Goal: Task Accomplishment & Management: Complete application form

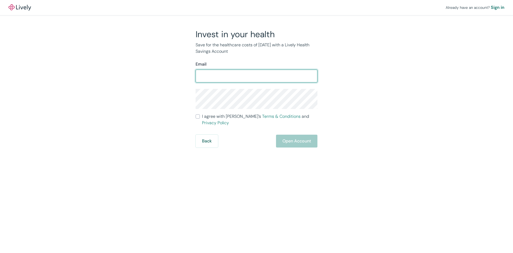
click at [240, 76] on input "Email" at bounding box center [257, 76] width 122 height 11
type input "[PERSON_NAME][EMAIL_ADDRESS][DOMAIN_NAME]"
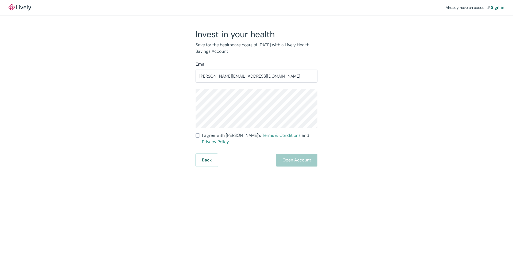
click at [197, 135] on input "I agree with Lively’s Terms & Conditions and Privacy Policy" at bounding box center [198, 135] width 4 height 4
checkbox input "true"
click at [299, 154] on button "Open Account" at bounding box center [296, 159] width 41 height 13
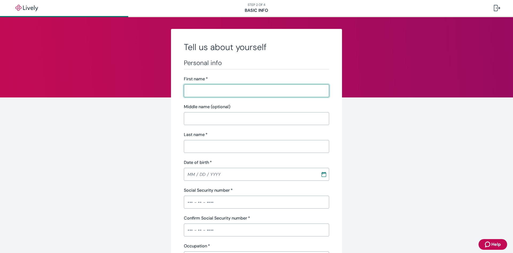
click at [206, 90] on input "First name   *" at bounding box center [256, 90] width 145 height 11
type input "[PERSON_NAME]"
click at [211, 120] on input "Middle name (optional)" at bounding box center [256, 118] width 145 height 11
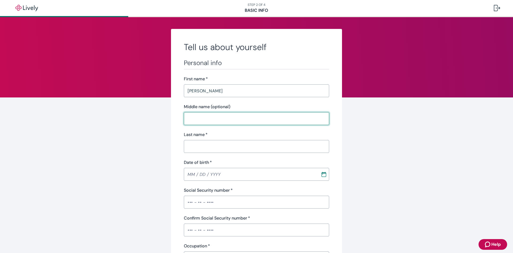
type input "A"
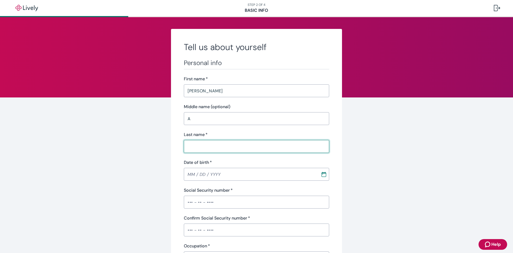
click at [203, 146] on input "Last name   *" at bounding box center [256, 146] width 145 height 11
click at [201, 116] on input "A" at bounding box center [256, 118] width 145 height 11
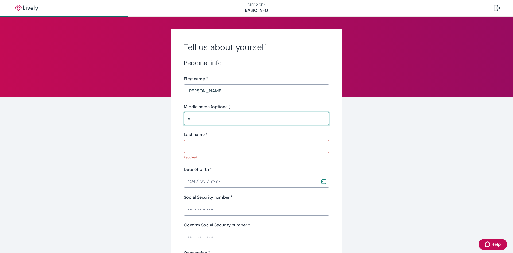
click at [201, 116] on input "A" at bounding box center [256, 118] width 145 height 11
click at [198, 149] on input "Last name   *" at bounding box center [256, 146] width 145 height 11
type input "[PERSON_NAME]"
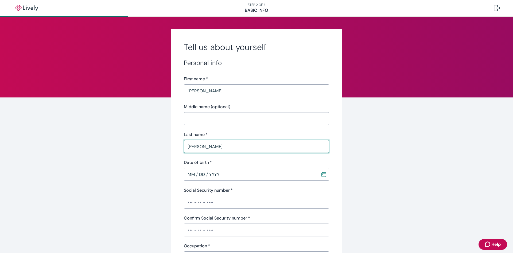
click at [194, 172] on input "MM / DD / YYYY" at bounding box center [250, 174] width 133 height 11
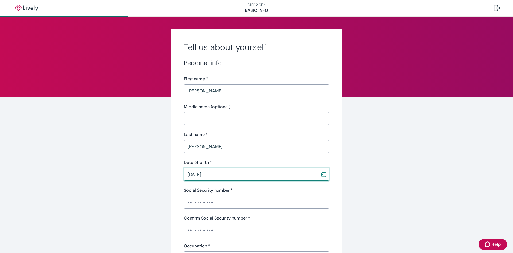
type input "[DATE]"
click at [187, 204] on input "Social Security number   *" at bounding box center [256, 201] width 145 height 11
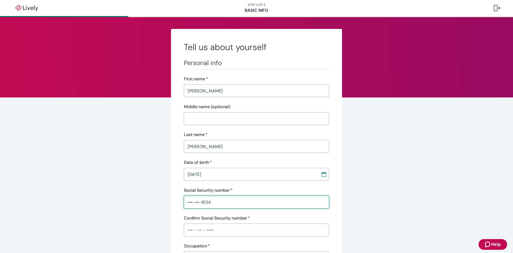
scroll to position [80, 0]
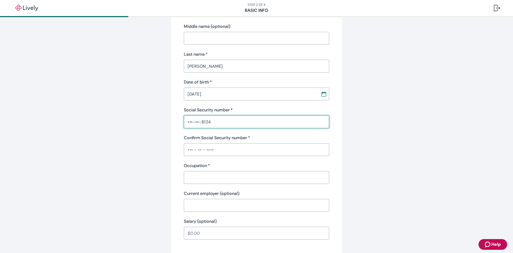
type input "•••-••-8124"
click at [188, 150] on input "Confirm Social Security number   *" at bounding box center [256, 149] width 145 height 11
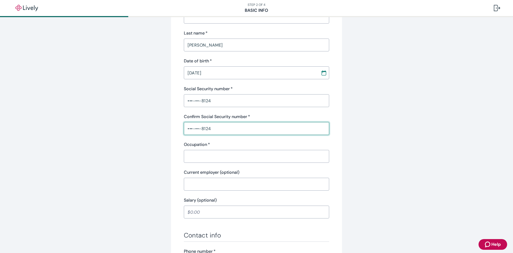
scroll to position [134, 0]
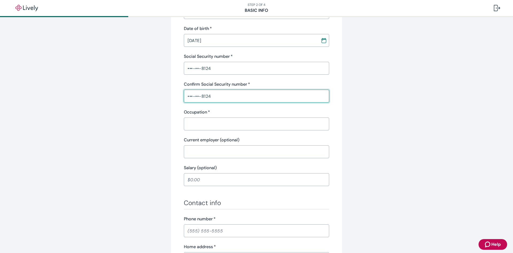
type input "•••-••-8124"
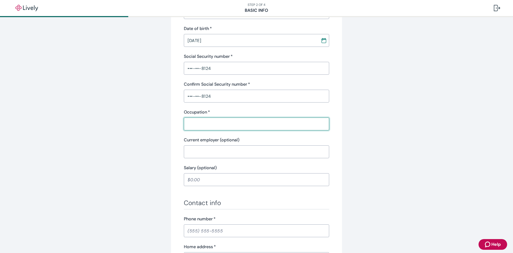
click at [191, 124] on input "Occupation   *" at bounding box center [256, 123] width 145 height 11
type input "Trader"
click at [211, 152] on input "Current employer (optional)" at bounding box center [256, 151] width 145 height 11
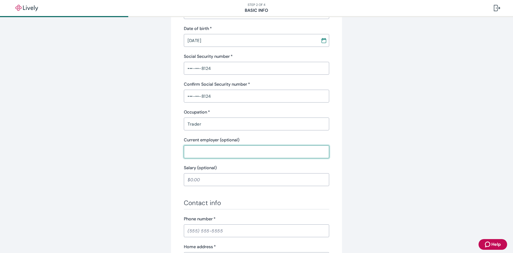
type input "Intrametco"
click at [218, 181] on input "Salary (optional)" at bounding box center [256, 179] width 145 height 11
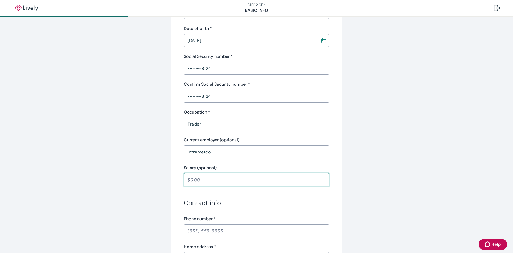
type input "75,000.00"
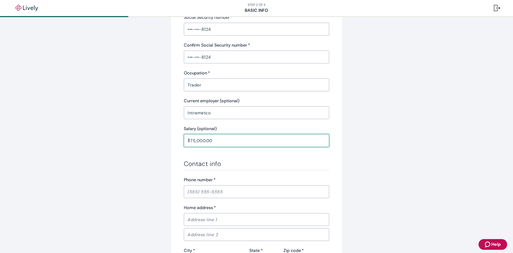
scroll to position [214, 0]
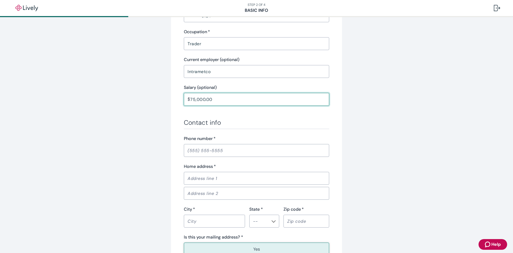
click at [198, 149] on input "Phone number   *" at bounding box center [256, 150] width 145 height 11
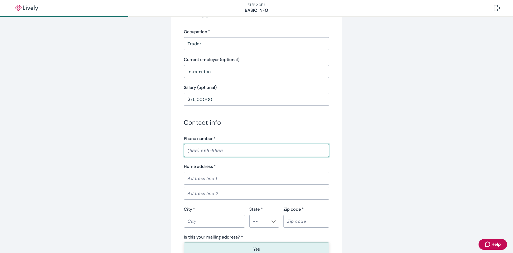
type input "(574) 315-0710"
click at [226, 178] on input "Home address   *" at bounding box center [256, 178] width 145 height 11
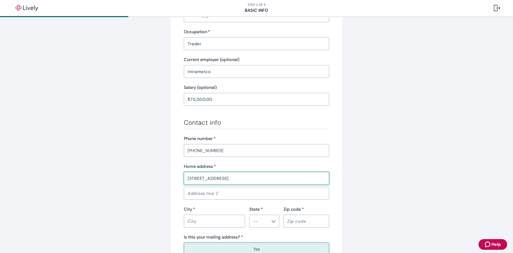
type input "856 S 8TH ST"
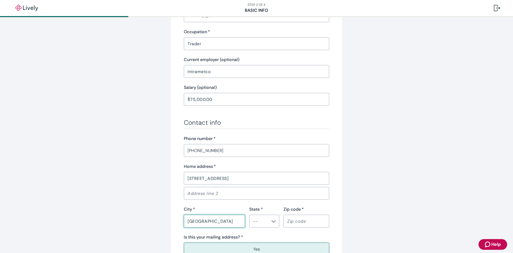
type input "NOBLESVILLE"
type input "IN"
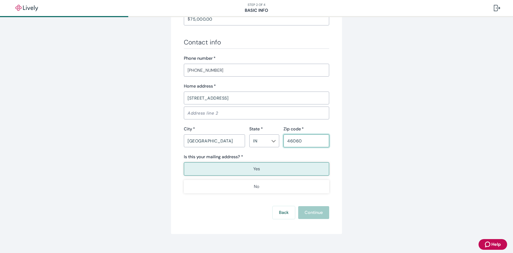
type input "46060"
click at [253, 168] on p "Yes" at bounding box center [256, 168] width 7 height 6
click at [312, 216] on button "Continue" at bounding box center [313, 212] width 31 height 13
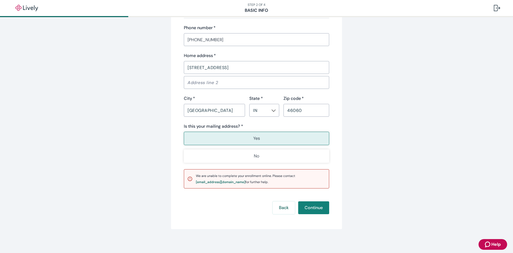
scroll to position [326, 0]
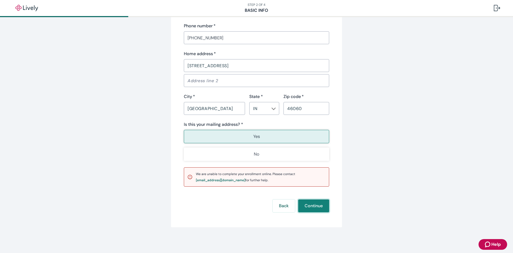
click at [312, 205] on button "Continue" at bounding box center [313, 205] width 31 height 13
click at [311, 203] on button "Continue" at bounding box center [313, 205] width 31 height 13
click at [310, 207] on button "Continue" at bounding box center [313, 205] width 31 height 13
